Goal: Register for event/course

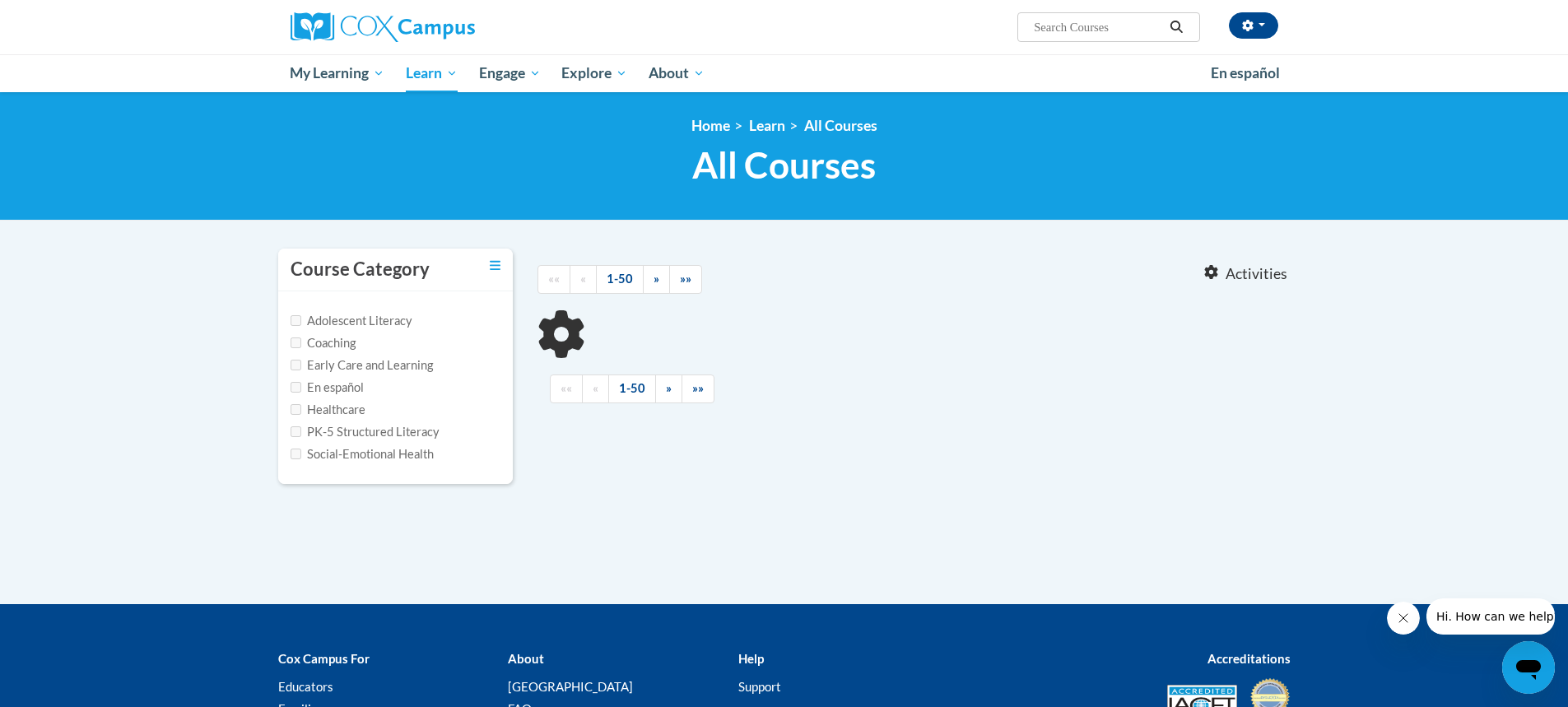
type input "read with me"
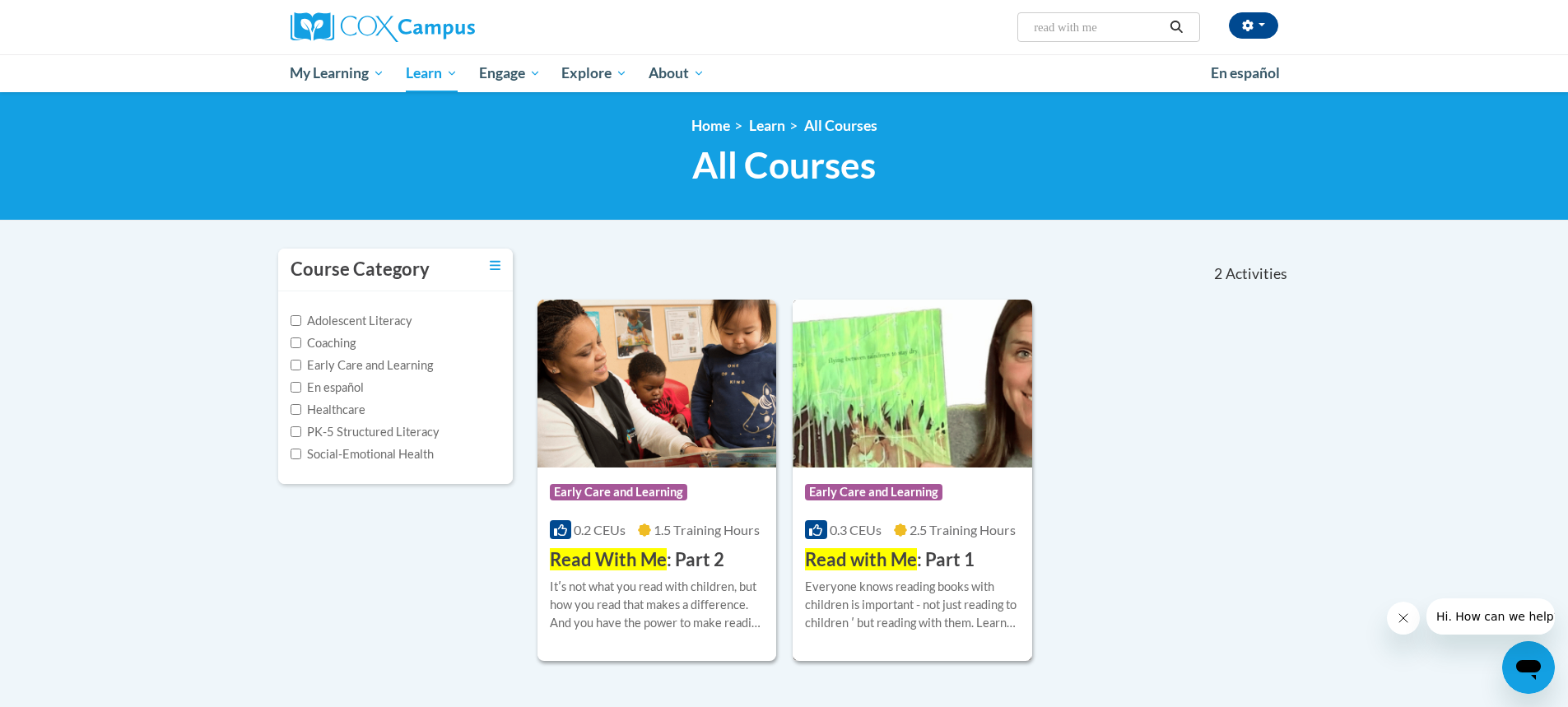
click at [913, 359] on img at bounding box center [912, 383] width 239 height 168
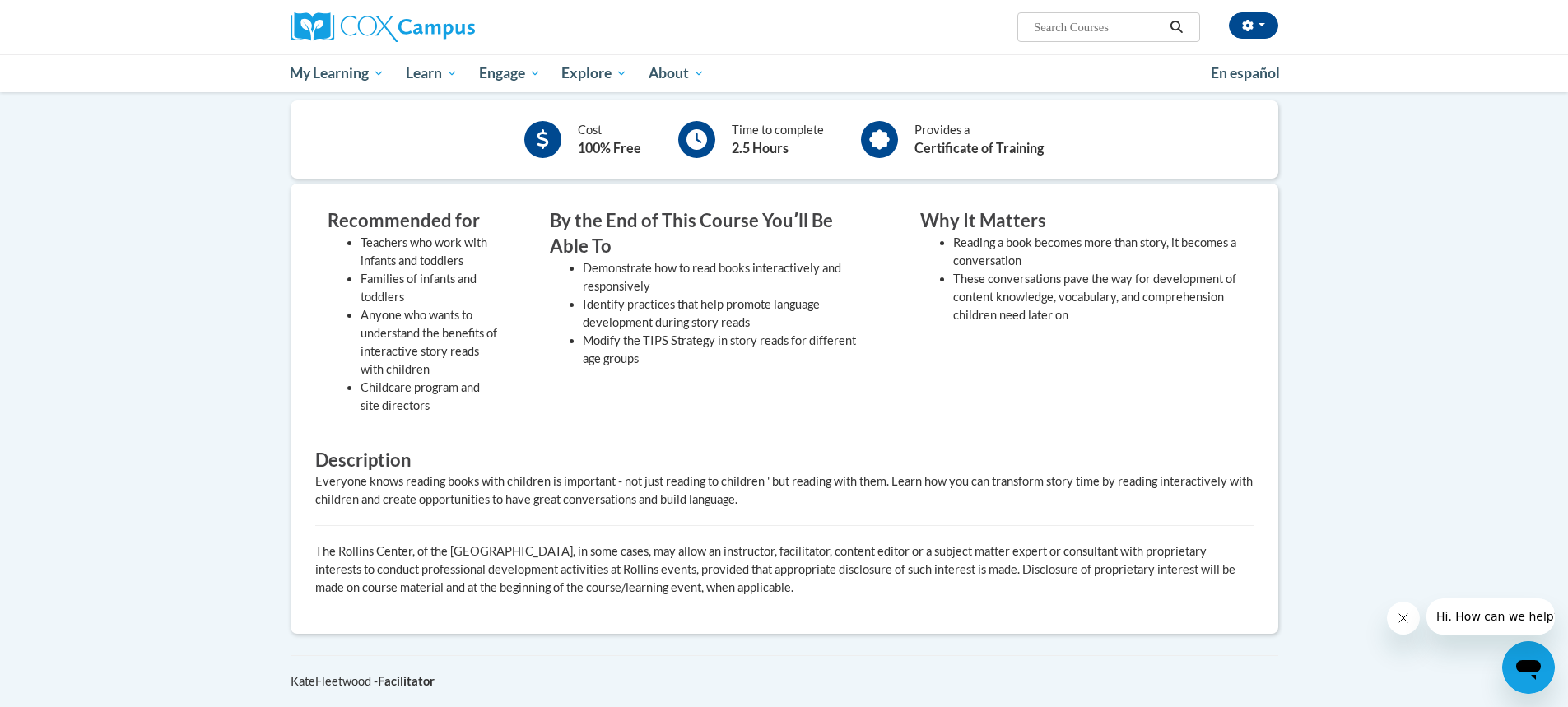
scroll to position [247, 0]
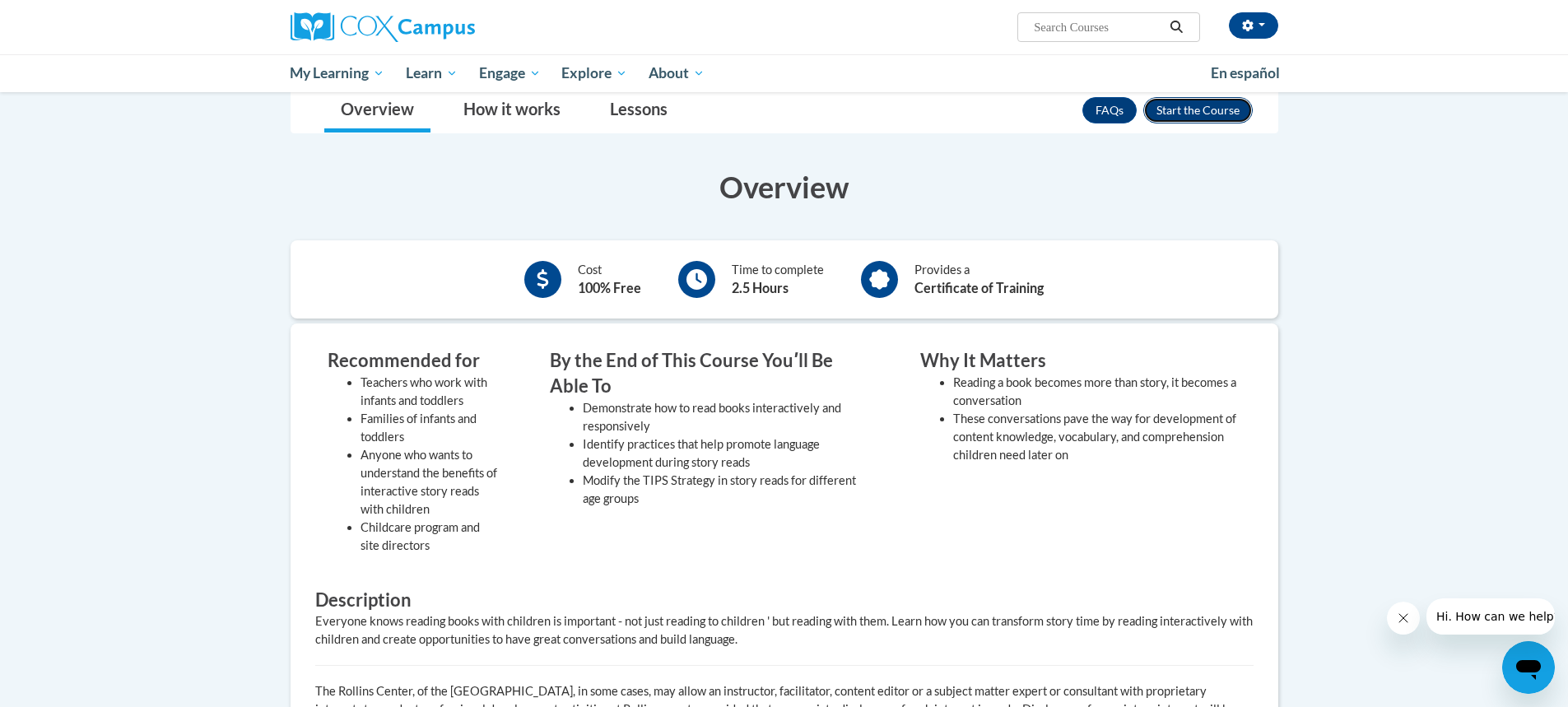
click at [1207, 101] on button "Enroll" at bounding box center [1197, 111] width 110 height 26
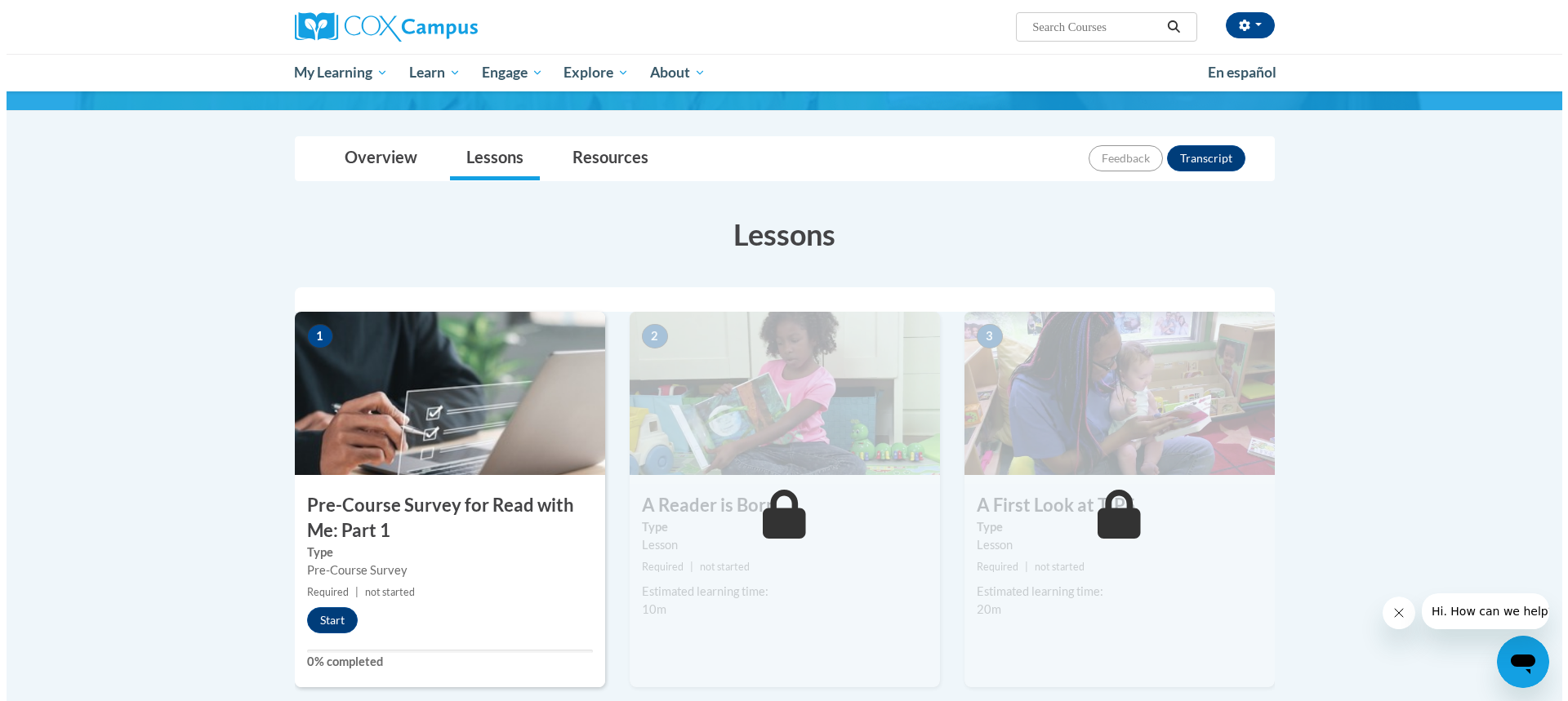
scroll to position [164, 0]
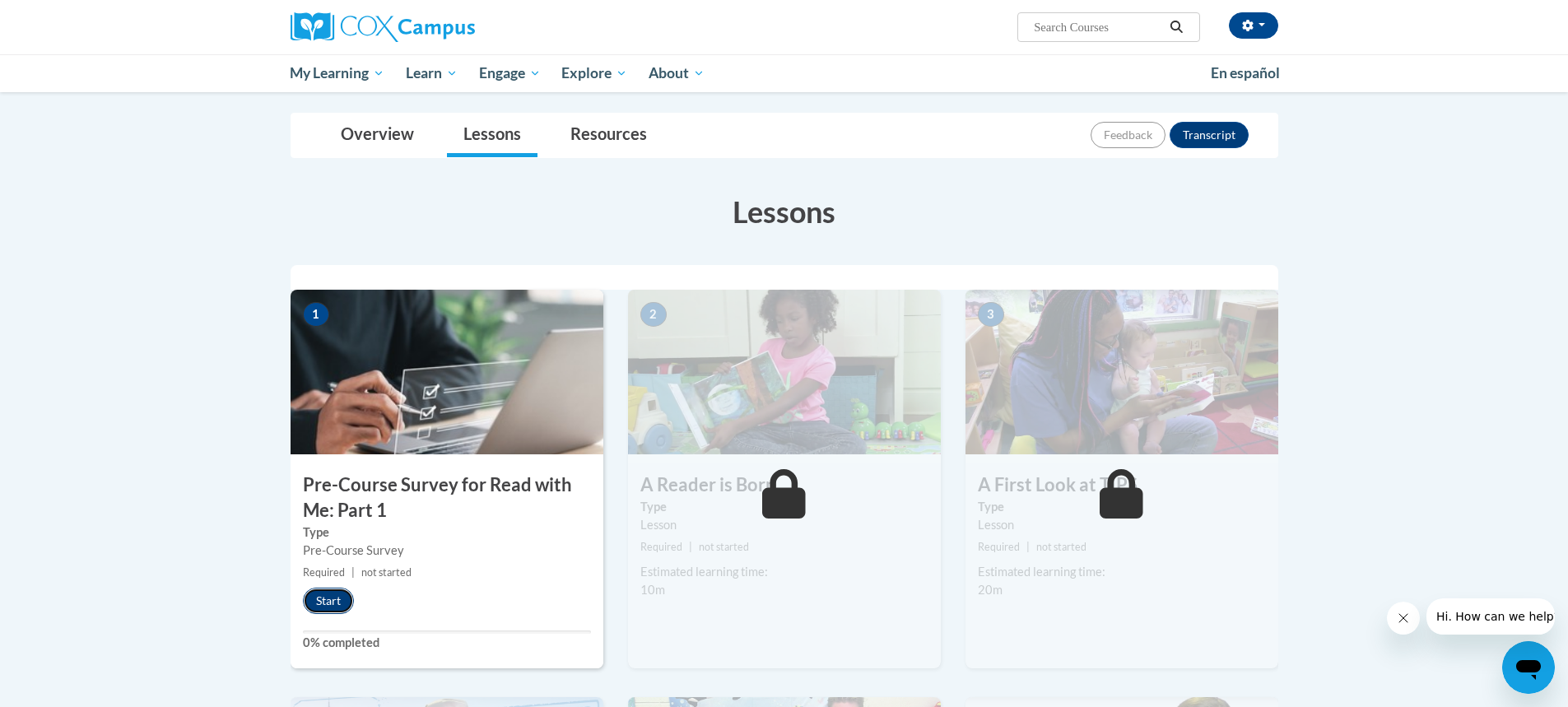
click at [320, 597] on button "Start" at bounding box center [328, 601] width 51 height 26
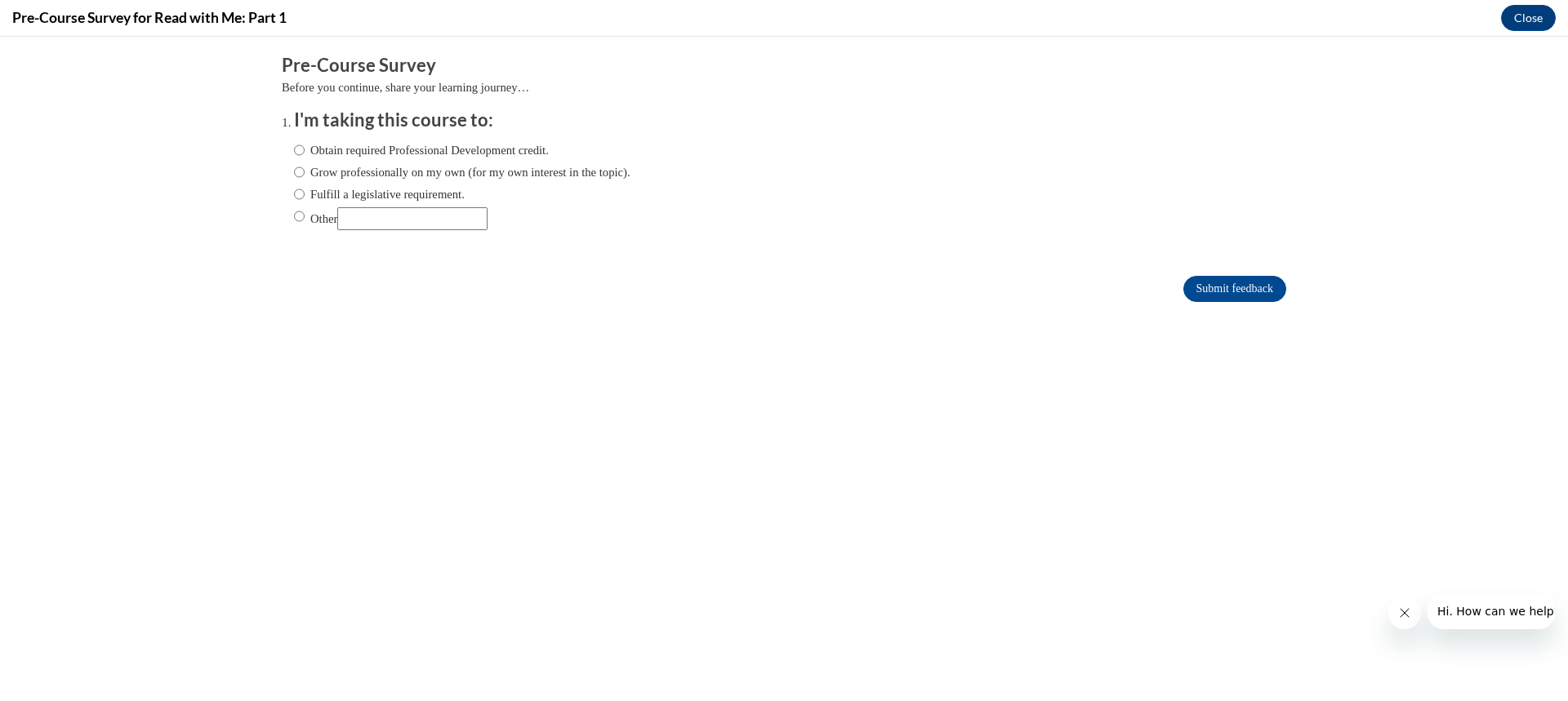
scroll to position [0, 0]
click at [458, 148] on label "Obtain required Professional Development credit." at bounding box center [421, 150] width 255 height 18
click at [305, 148] on input "Obtain required Professional Development credit." at bounding box center [299, 150] width 10 height 18
radio input "true"
click at [1203, 282] on input "Submit feedback" at bounding box center [1235, 289] width 103 height 26
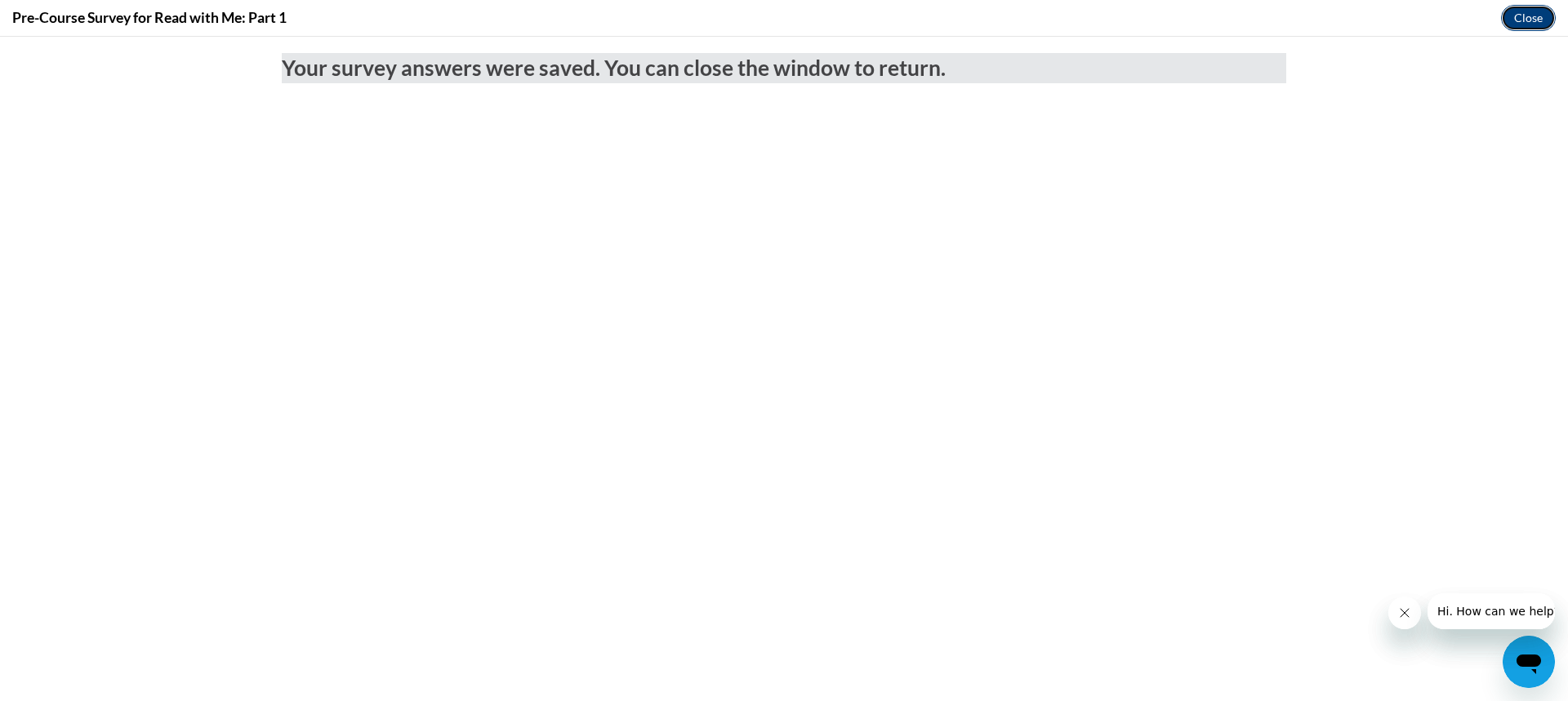
click at [1533, 16] on button "Close" at bounding box center [1528, 18] width 55 height 26
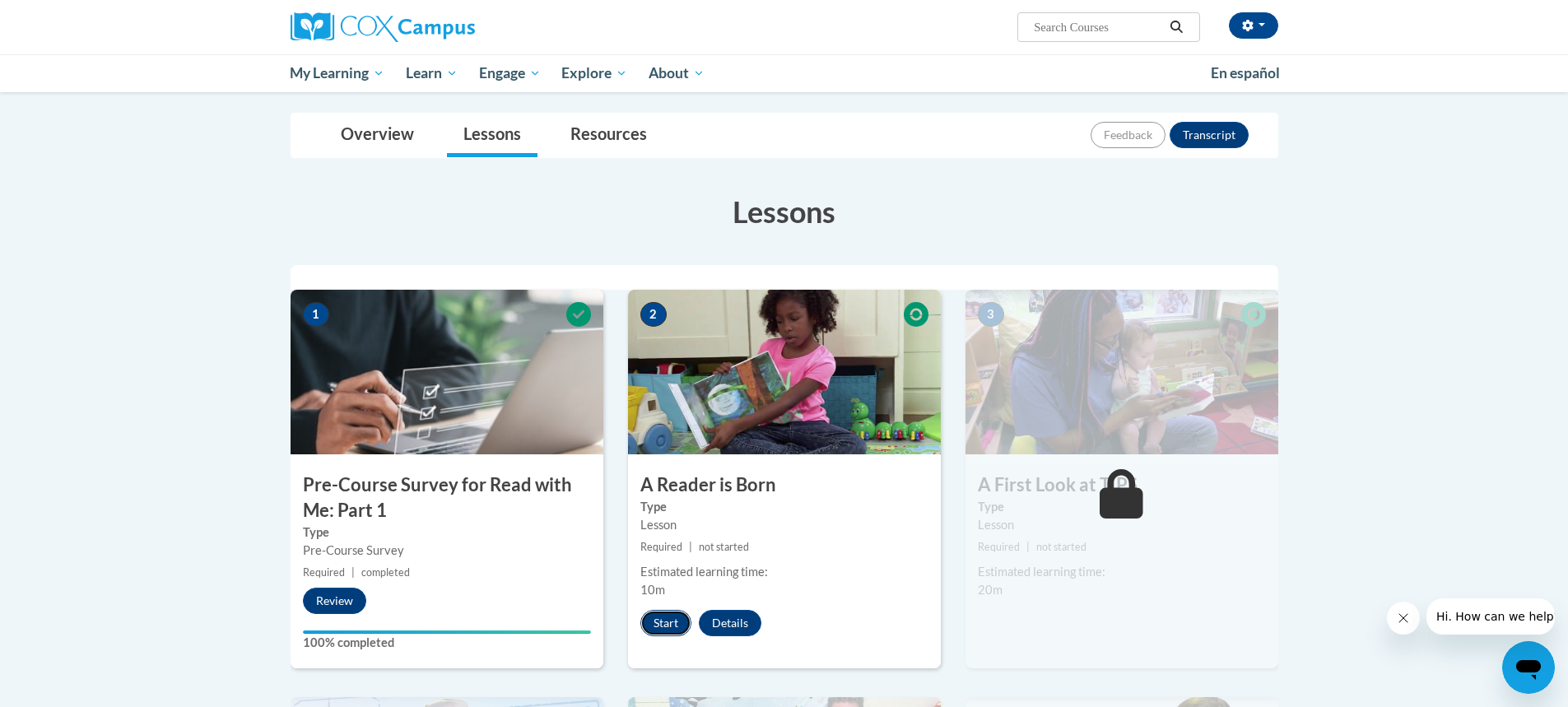
click at [659, 615] on button "Start" at bounding box center [666, 623] width 51 height 26
